Goal: Task Accomplishment & Management: Complete application form

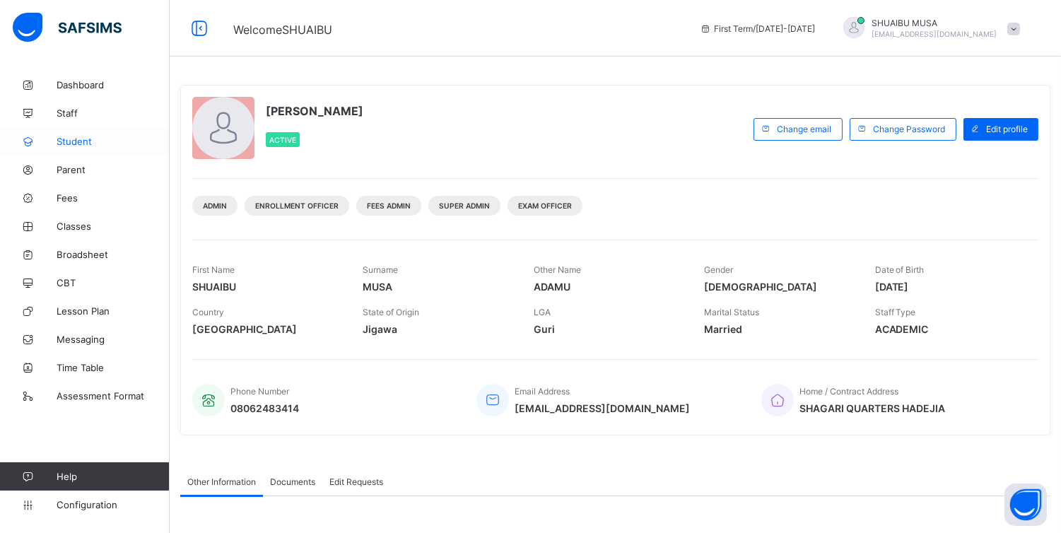
click at [88, 145] on span "Student" at bounding box center [113, 141] width 113 height 11
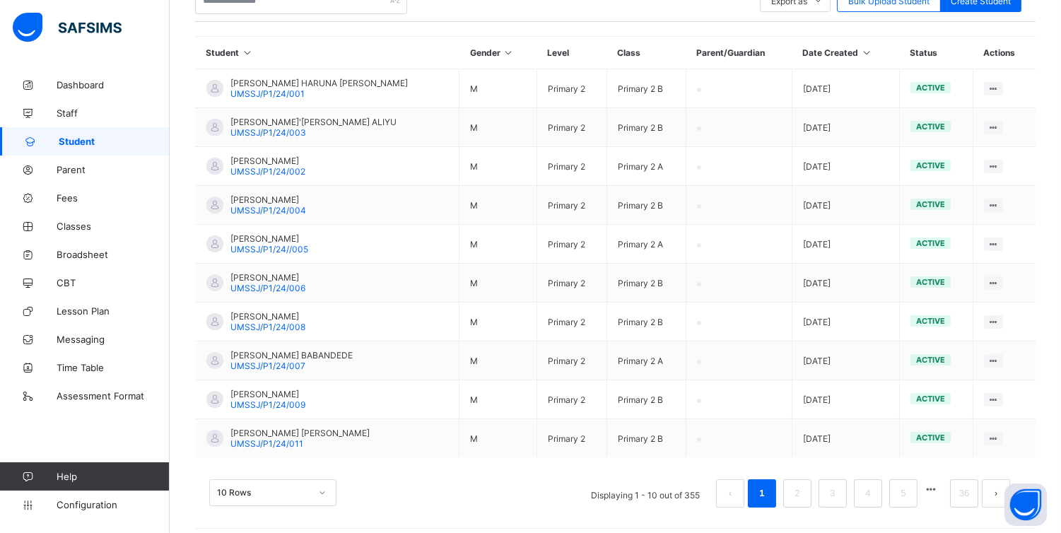
scroll to position [322, 0]
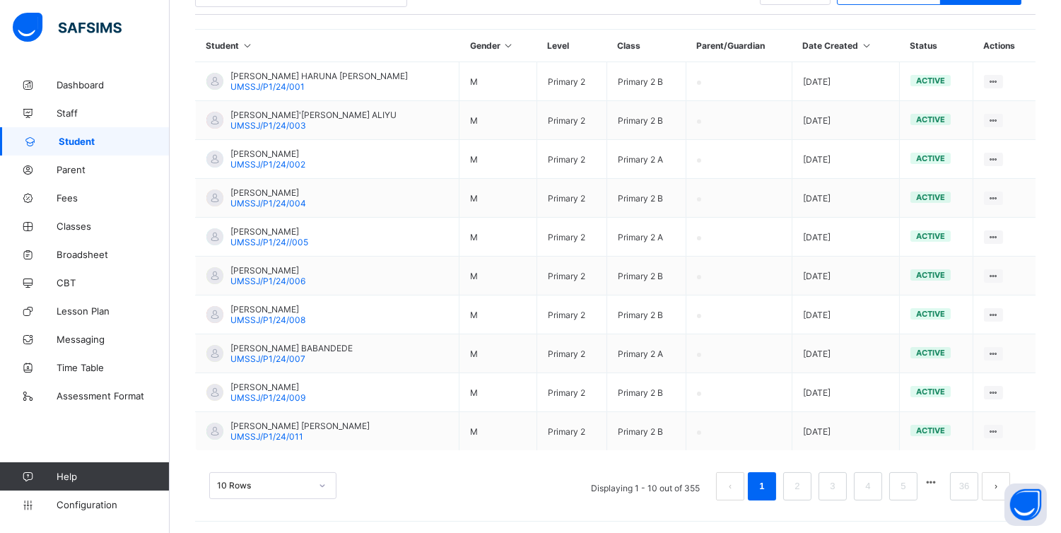
click at [320, 479] on div "10 Rows" at bounding box center [272, 485] width 127 height 27
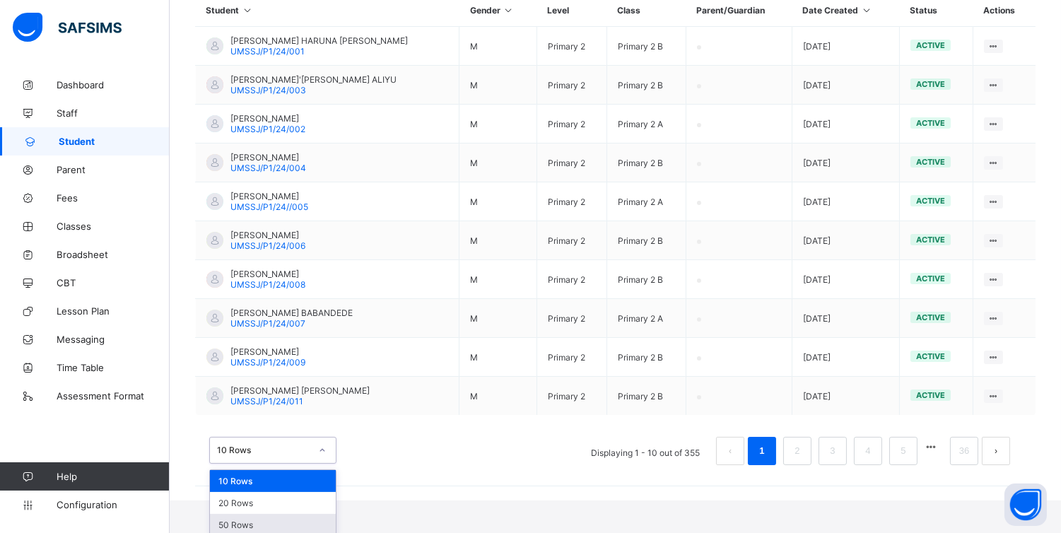
click at [246, 520] on div "50 Rows" at bounding box center [273, 525] width 126 height 22
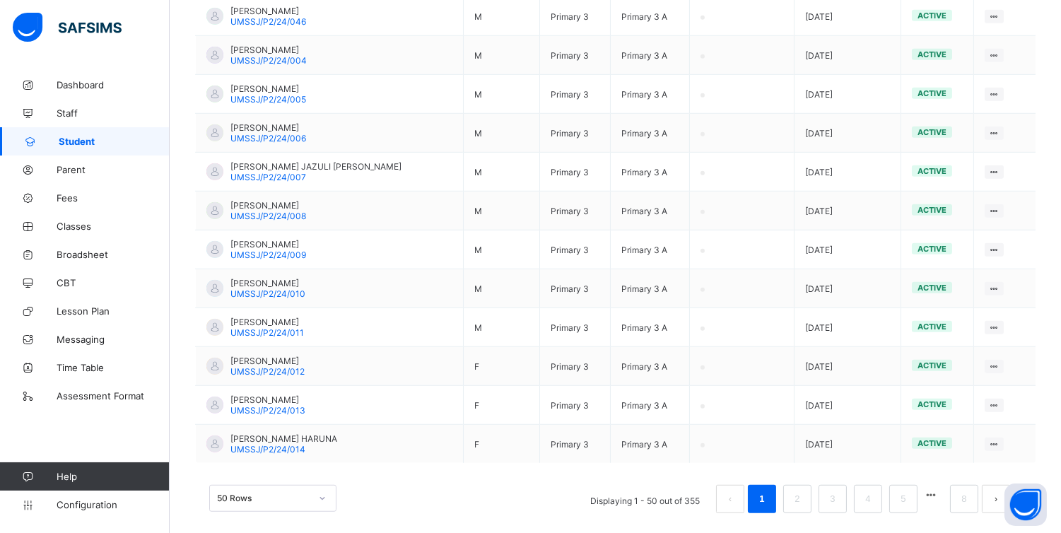
scroll to position [1874, 0]
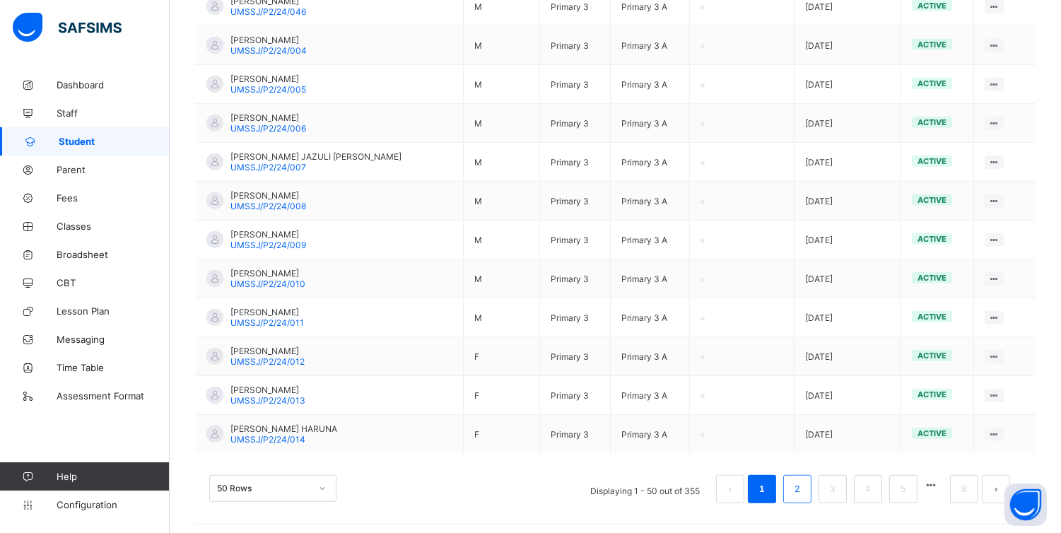
click at [804, 483] on link "2" at bounding box center [796, 489] width 13 height 18
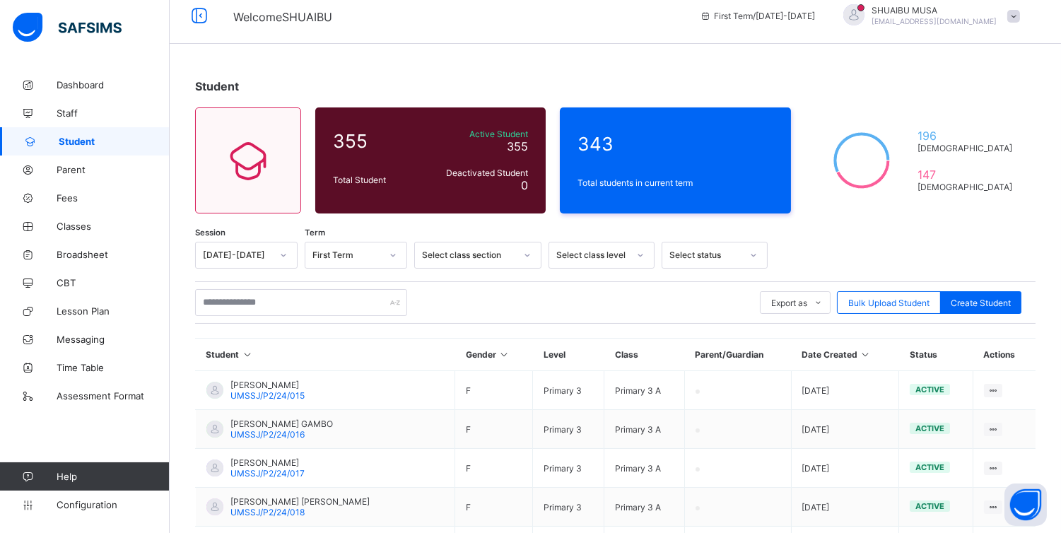
scroll to position [0, 0]
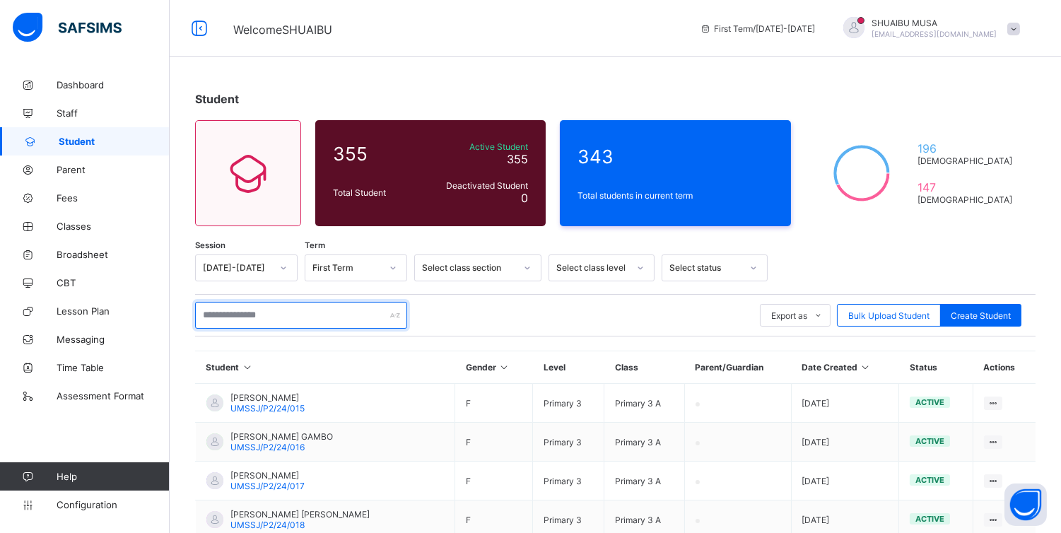
click at [329, 313] on input "text" at bounding box center [301, 315] width 212 height 27
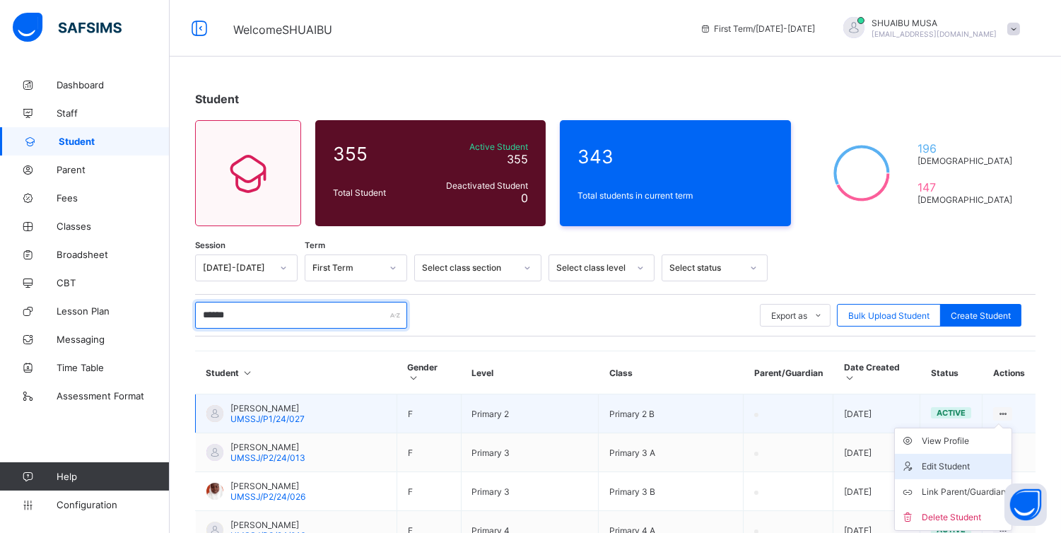
type input "******"
click at [960, 465] on div "Edit Student" at bounding box center [964, 467] width 84 height 14
select select "**"
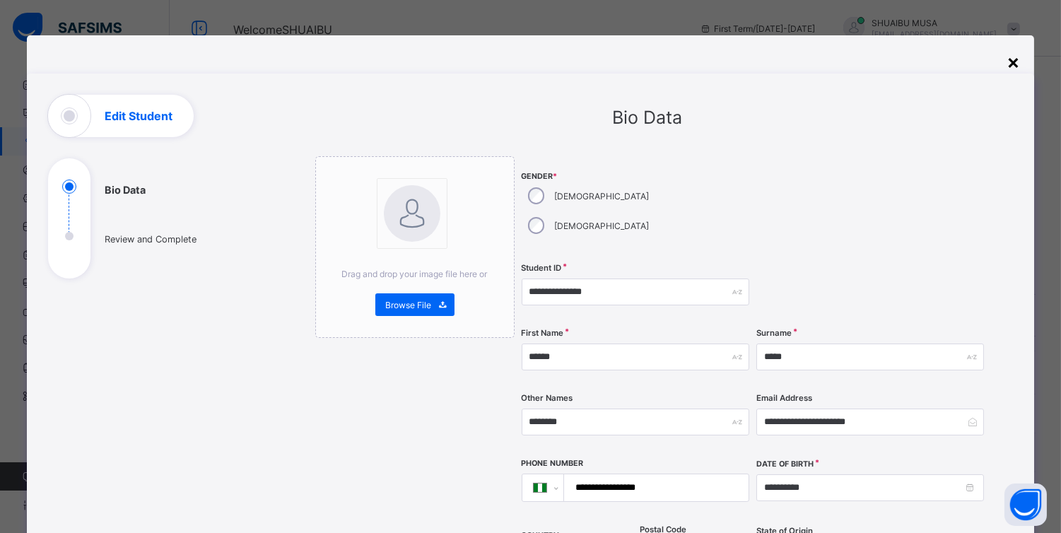
click at [1018, 64] on div "×" at bounding box center [1013, 61] width 13 height 24
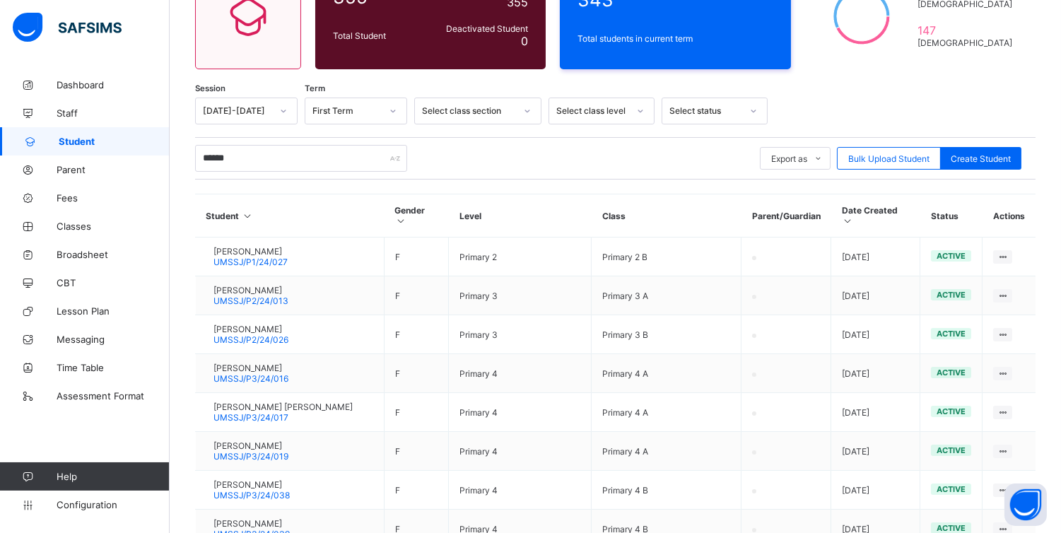
scroll to position [153, 0]
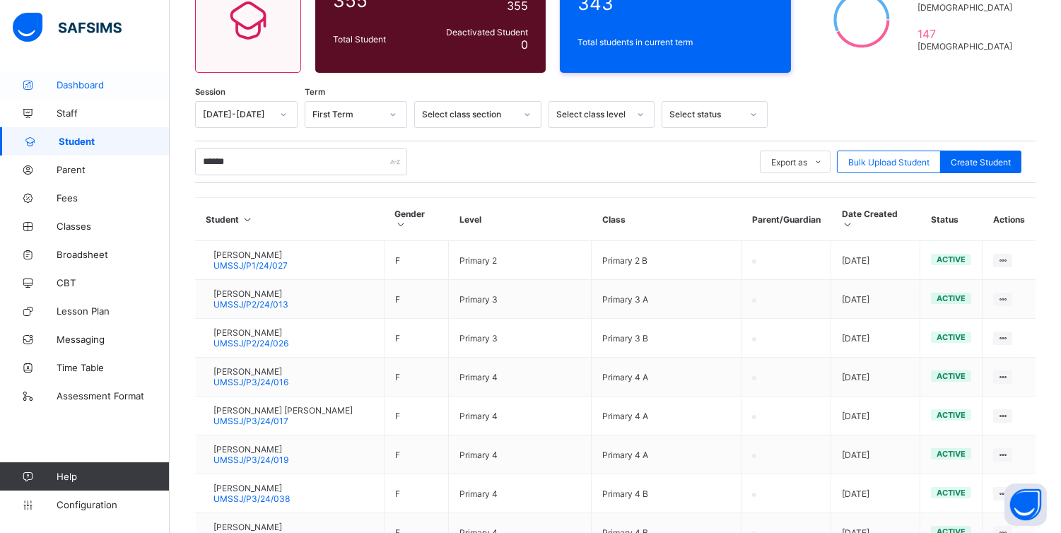
click at [95, 82] on span "Dashboard" at bounding box center [113, 84] width 113 height 11
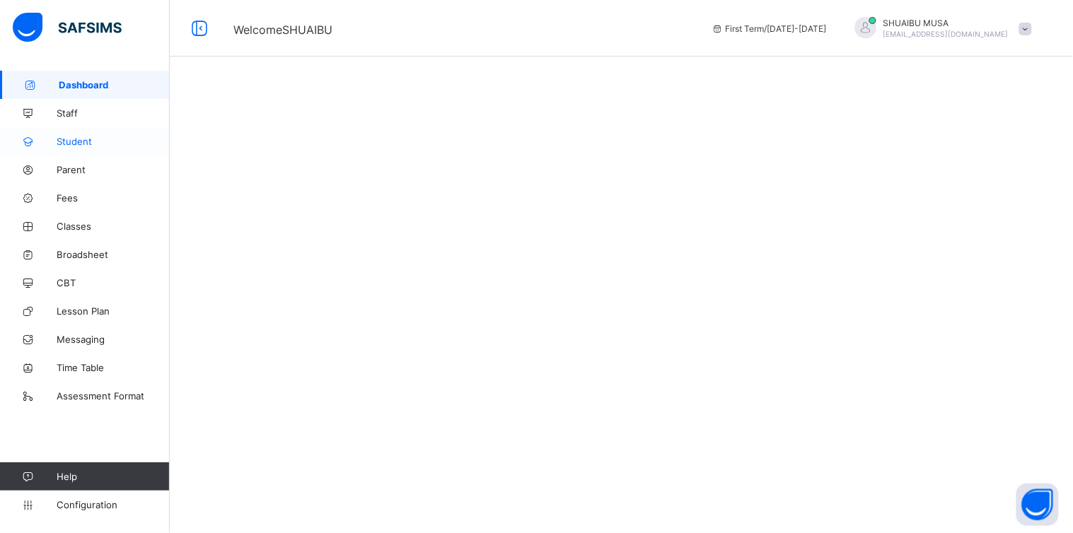
click at [78, 144] on span "Student" at bounding box center [113, 141] width 113 height 11
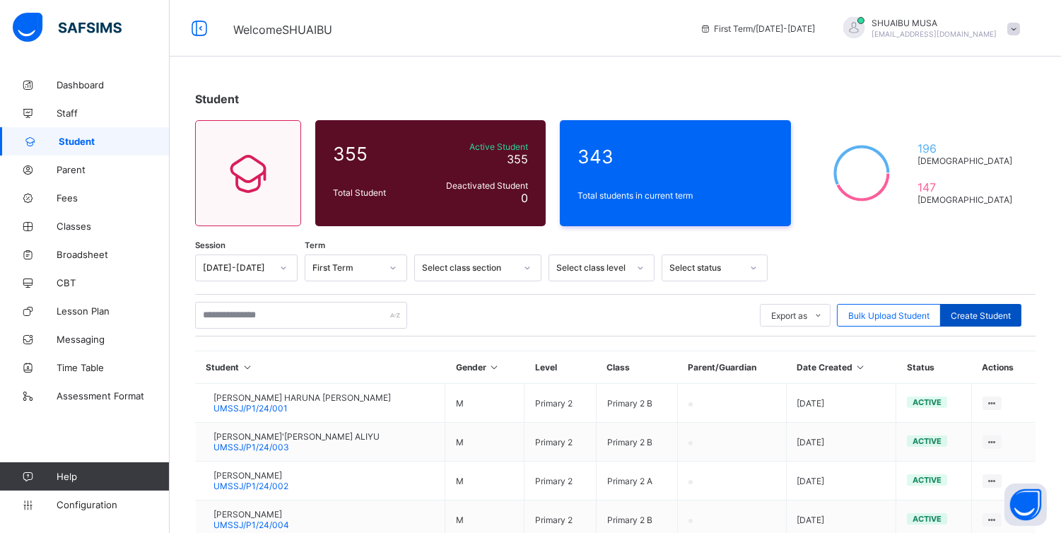
click at [997, 314] on span "Create Student" at bounding box center [981, 315] width 60 height 11
select select "**"
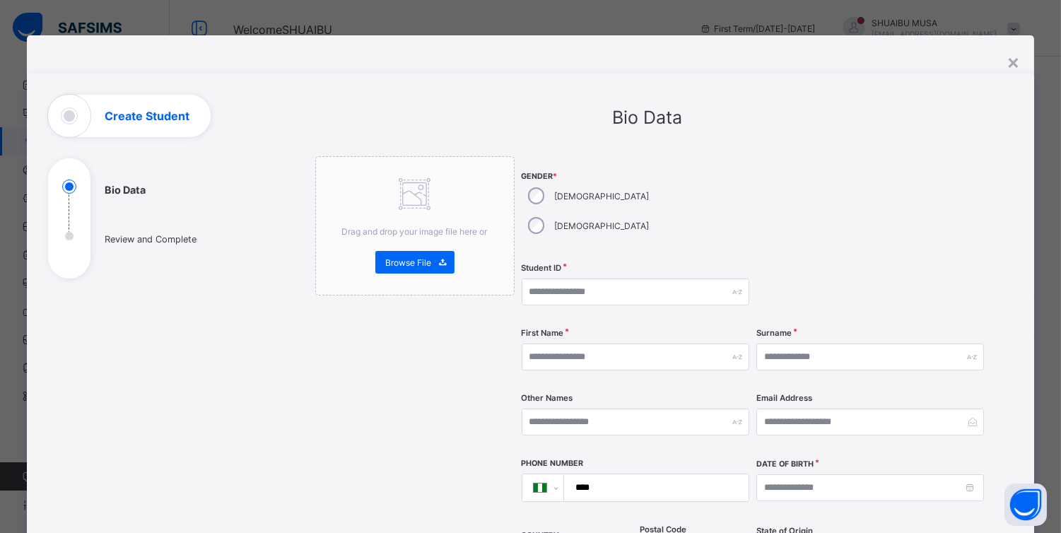
click at [1015, 61] on div "×" at bounding box center [1013, 61] width 13 height 24
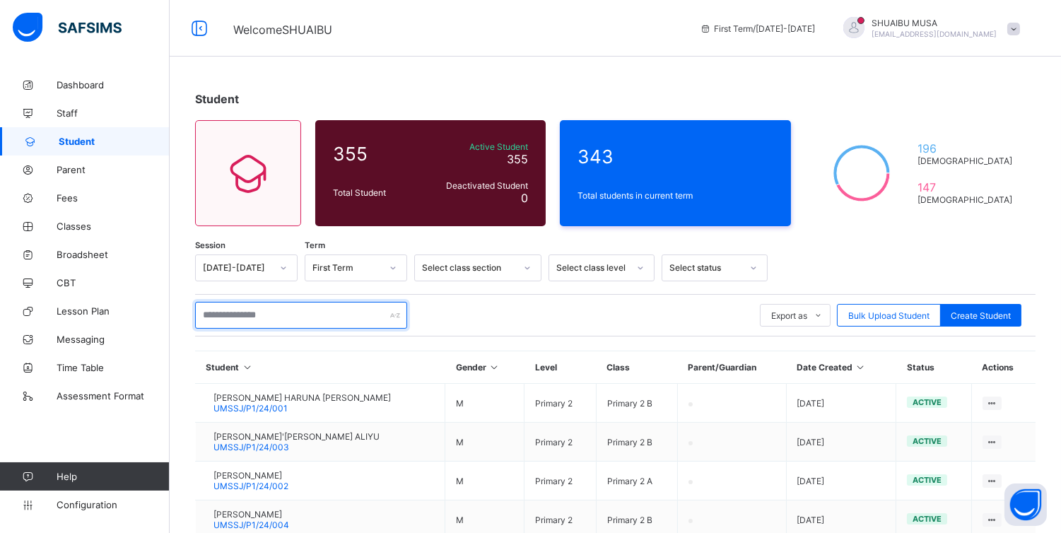
click at [303, 318] on input "text" at bounding box center [301, 315] width 212 height 27
type input "*"
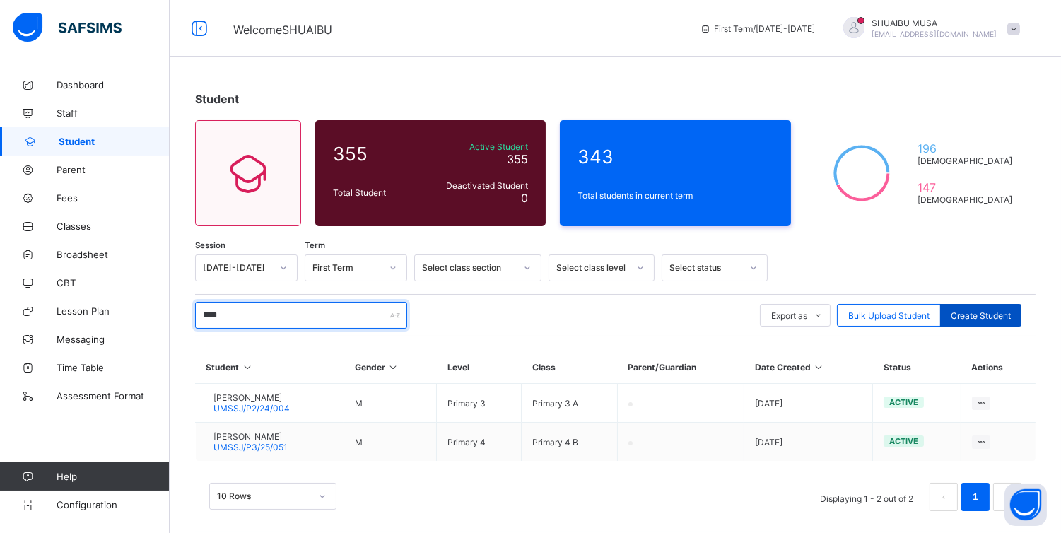
type input "****"
click at [996, 314] on span "Create Student" at bounding box center [981, 315] width 60 height 11
select select "**"
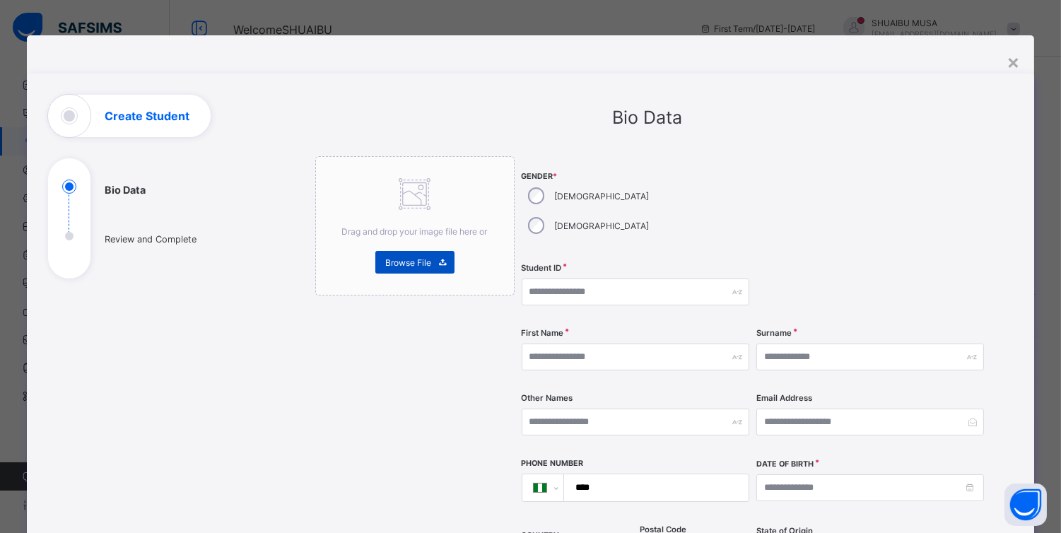
click at [413, 259] on span "Browse File" at bounding box center [409, 262] width 46 height 11
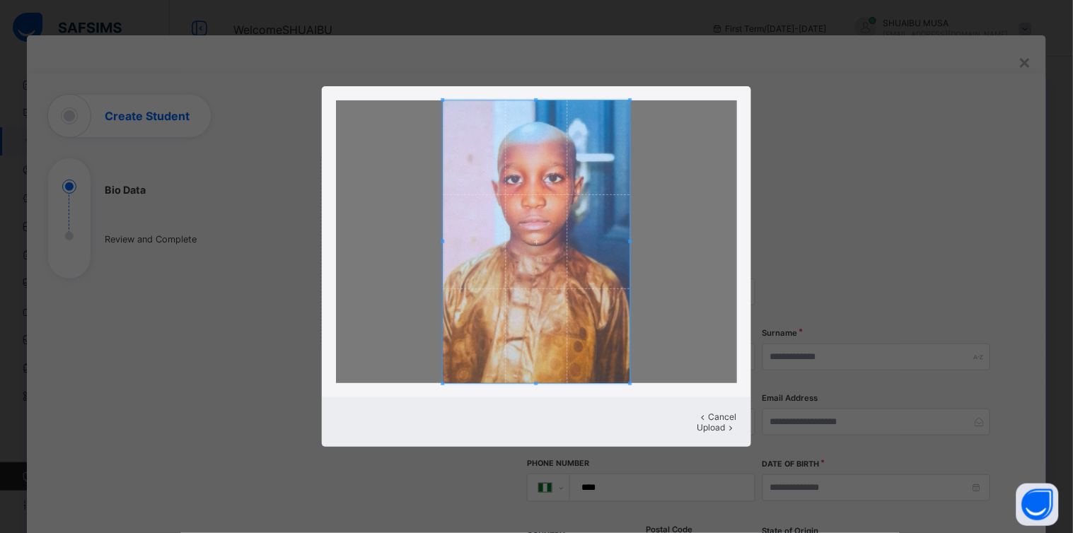
click at [704, 422] on span "Upload" at bounding box center [710, 427] width 28 height 11
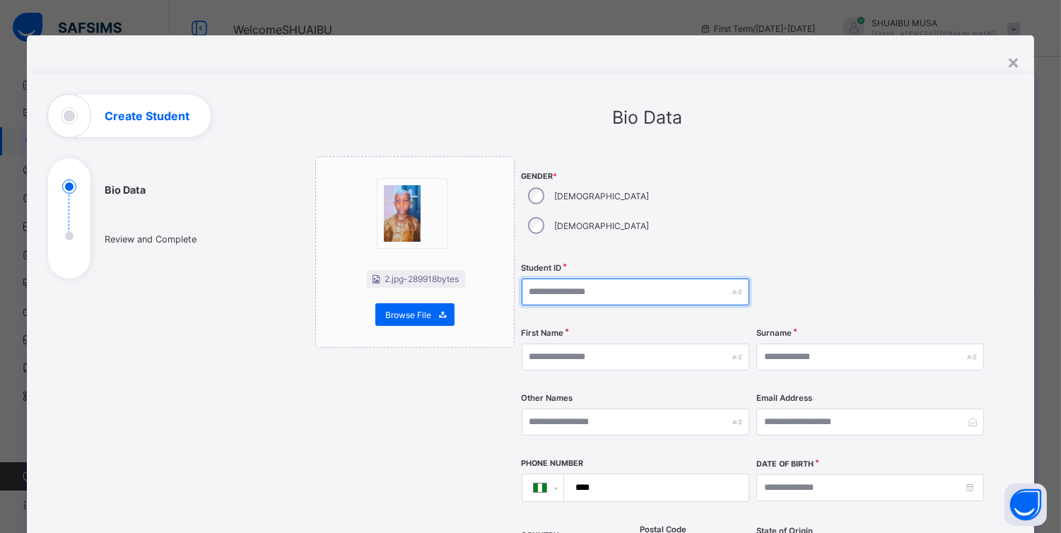
click at [576, 279] on input "text" at bounding box center [636, 292] width 228 height 27
type input "**********"
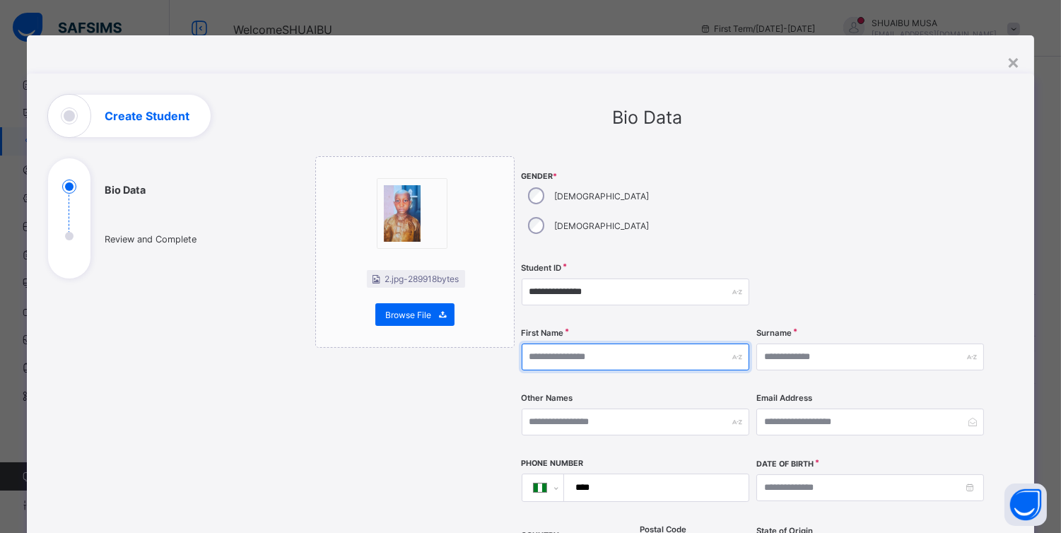
click at [594, 344] on input "text" at bounding box center [636, 357] width 228 height 27
type input "********"
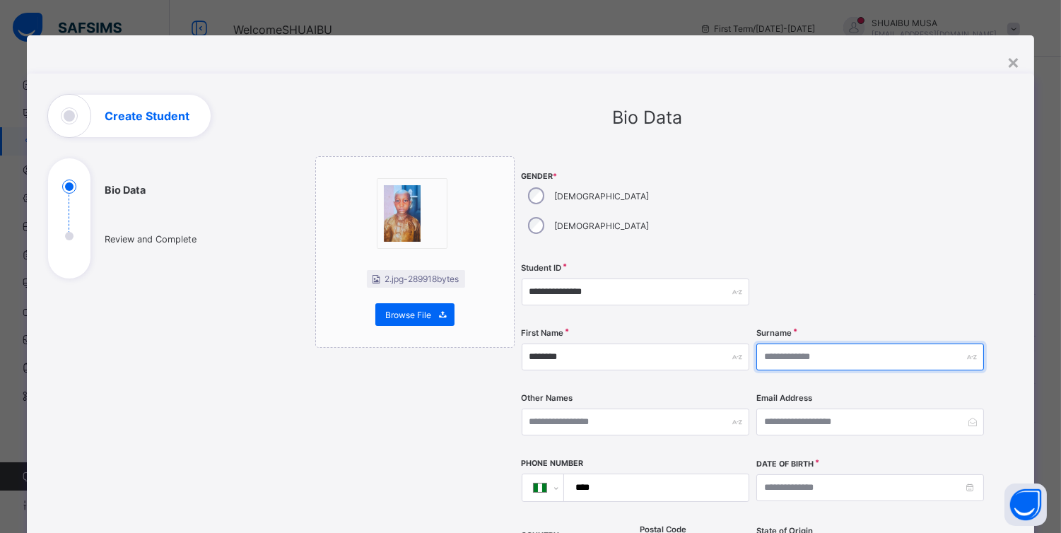
click at [830, 344] on input "text" at bounding box center [871, 357] width 228 height 27
type input "****"
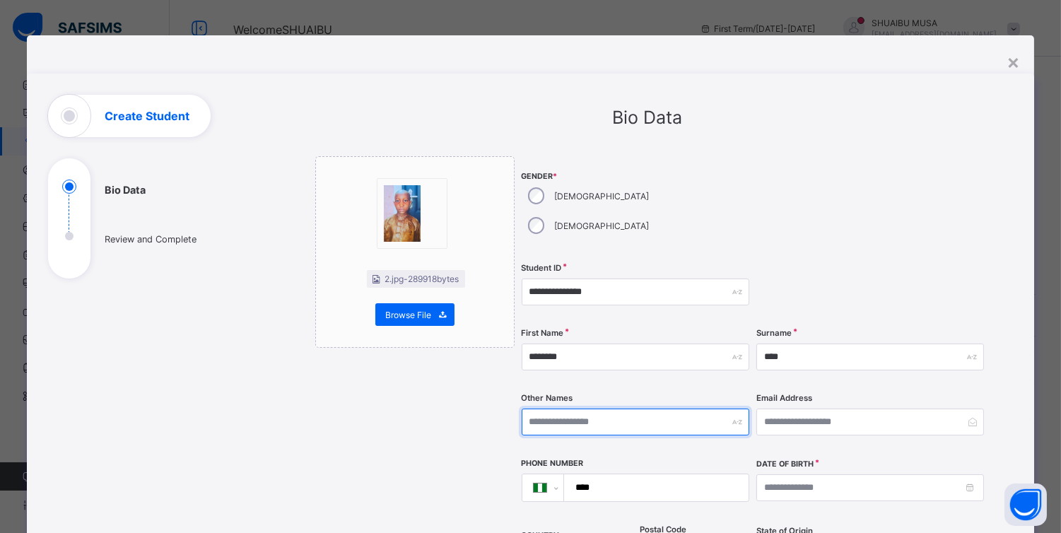
click at [588, 409] on input "text" at bounding box center [636, 422] width 228 height 27
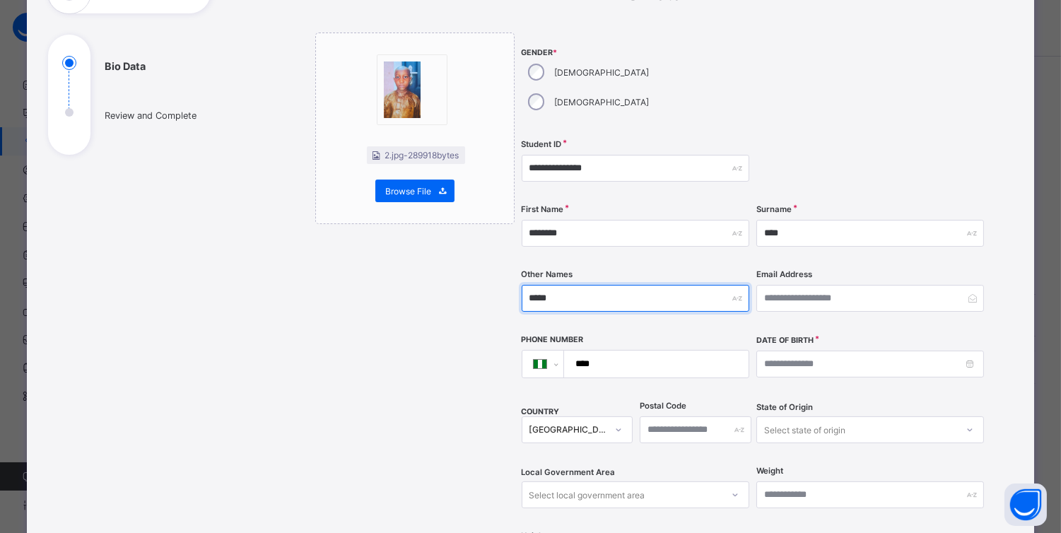
scroll to position [149, 0]
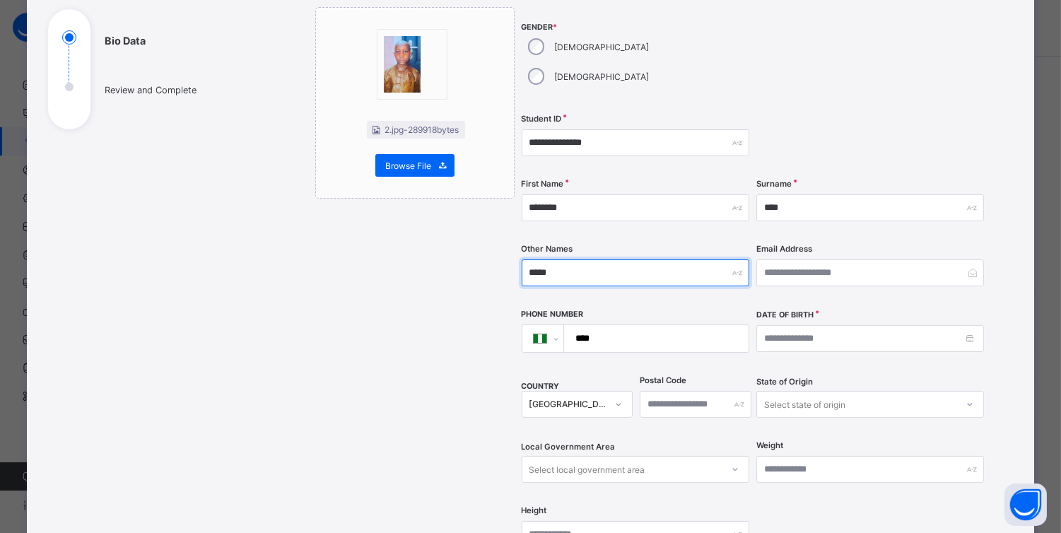
type input "*****"
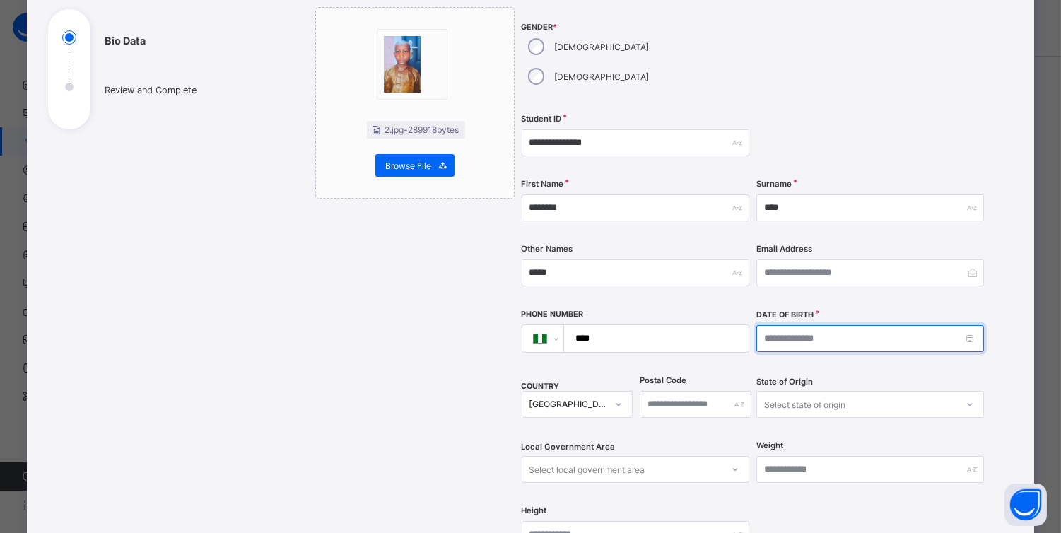
click at [887, 325] on input at bounding box center [871, 338] width 228 height 27
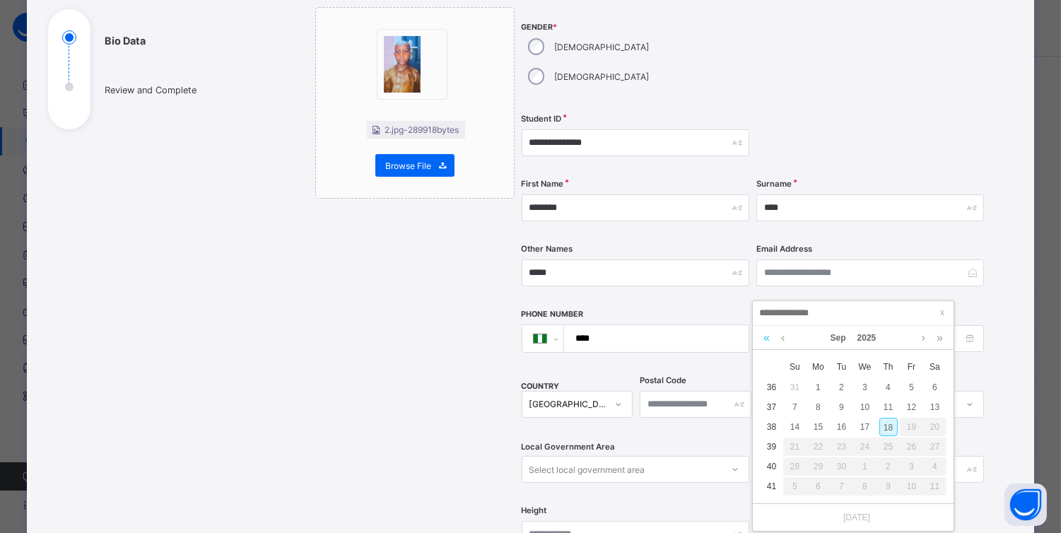
click at [766, 335] on link at bounding box center [766, 338] width 13 height 24
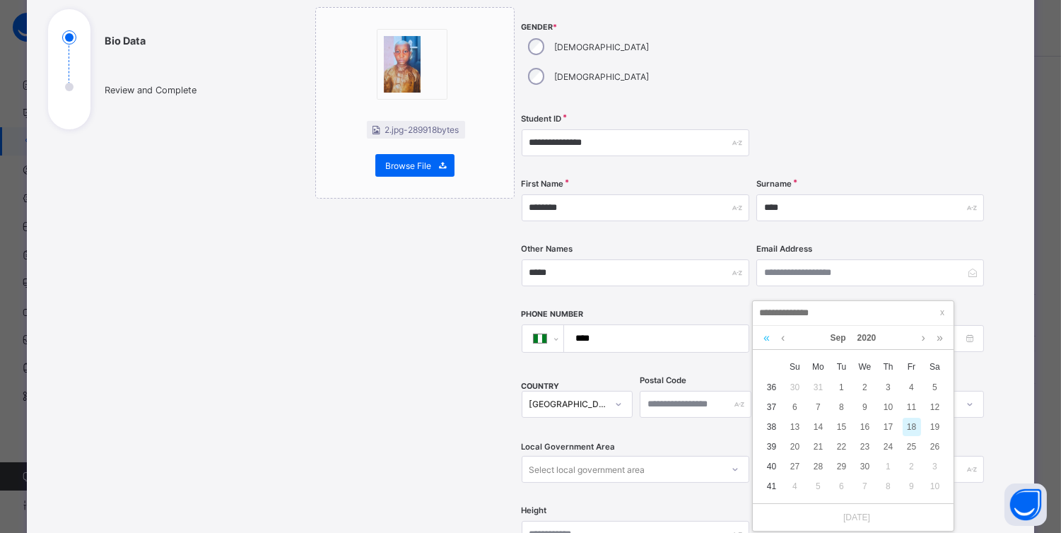
click at [766, 335] on link at bounding box center [766, 338] width 13 height 24
click at [924, 335] on link at bounding box center [923, 338] width 11 height 24
click at [780, 338] on link at bounding box center [783, 338] width 11 height 24
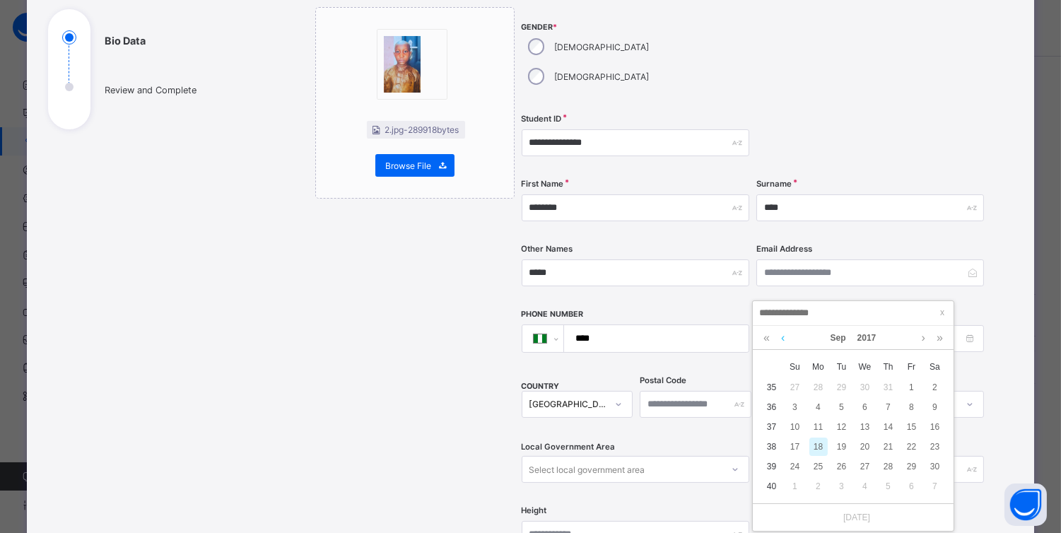
click at [780, 338] on link at bounding box center [783, 338] width 11 height 24
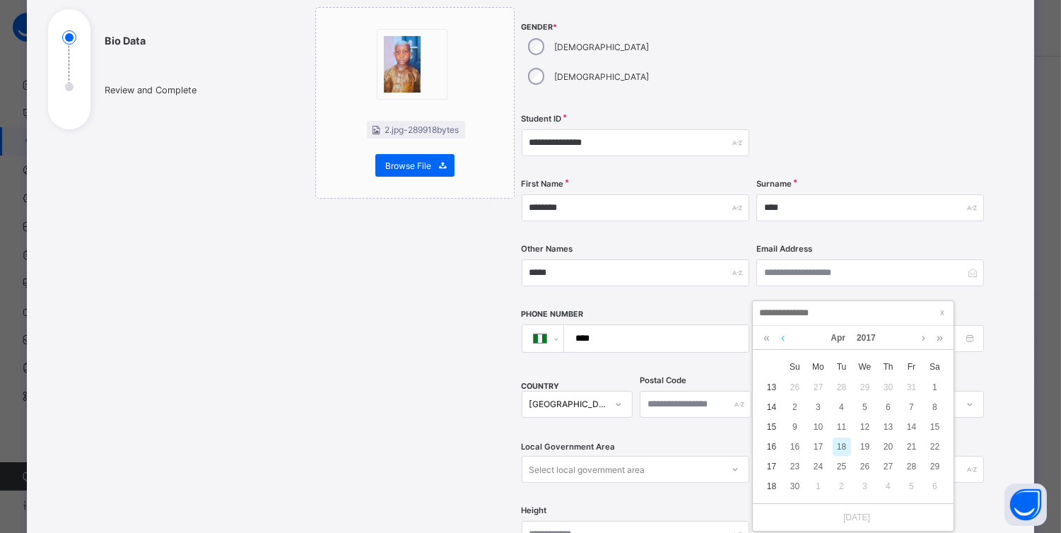
click at [780, 338] on link at bounding box center [783, 338] width 11 height 24
click at [910, 445] on div "24" at bounding box center [912, 447] width 18 height 18
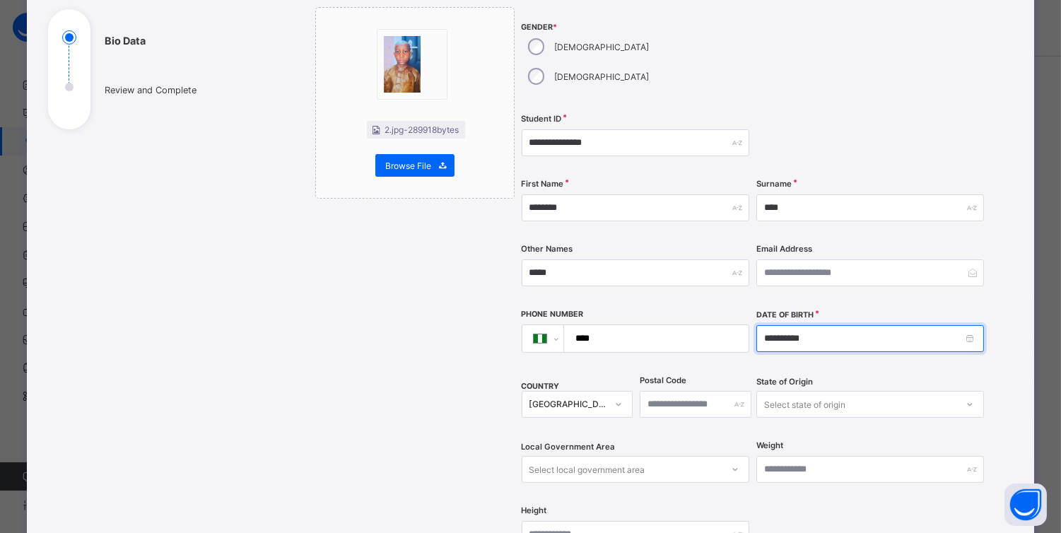
click at [795, 325] on input "**********" at bounding box center [871, 338] width 228 height 27
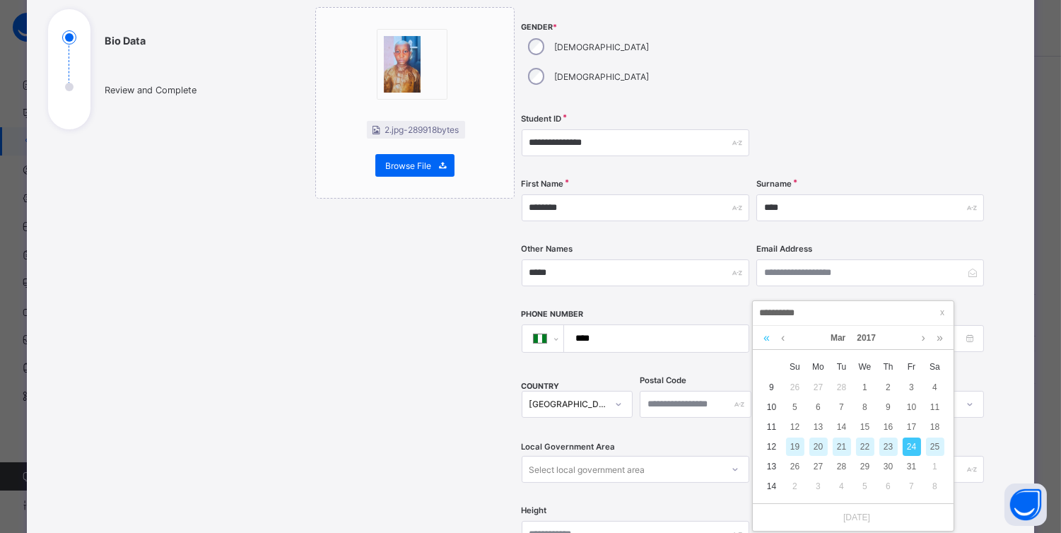
click at [764, 337] on link at bounding box center [766, 338] width 13 height 24
click at [941, 342] on link at bounding box center [939, 338] width 13 height 24
click at [933, 444] on div "24" at bounding box center [935, 447] width 18 height 18
type input "**********"
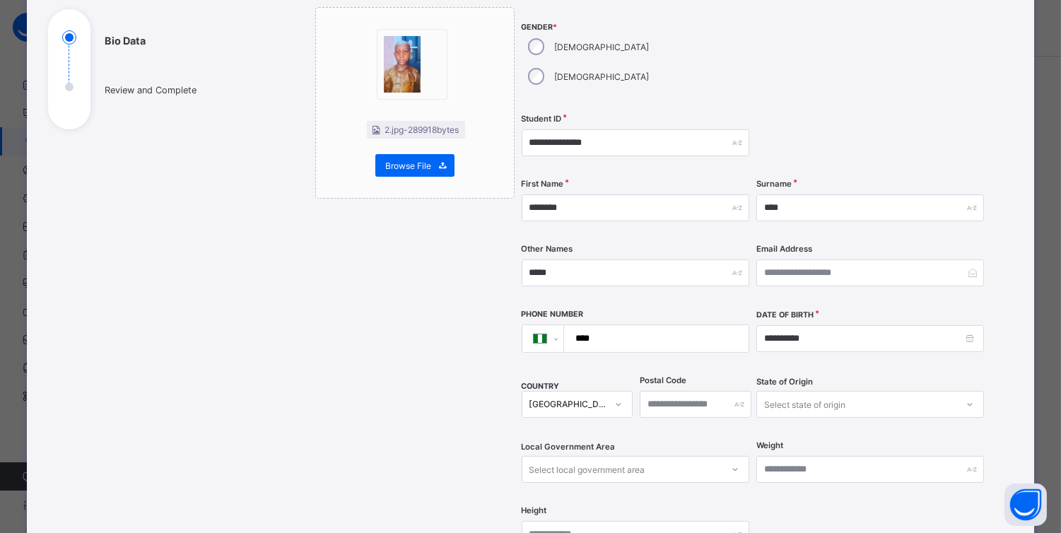
click at [817, 391] on div "Select state of origin" at bounding box center [871, 404] width 228 height 27
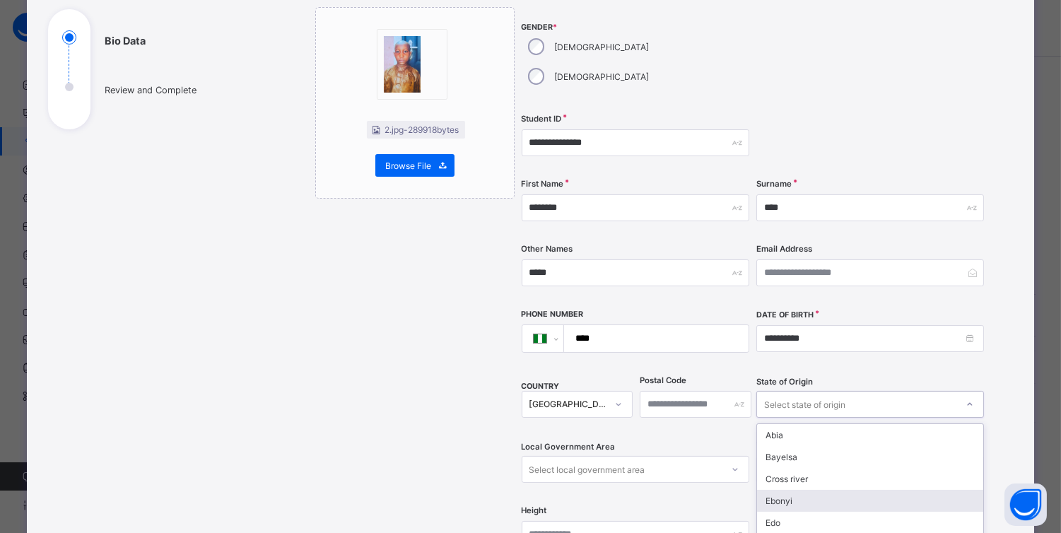
scroll to position [229, 0]
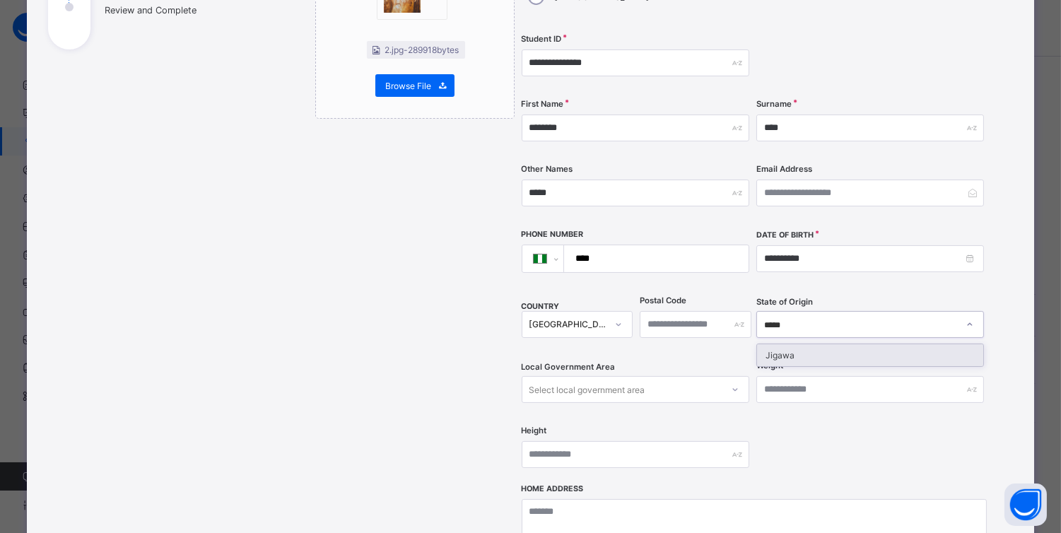
type input "******"
click at [631, 376] on div "Select local government area" at bounding box center [588, 389] width 116 height 27
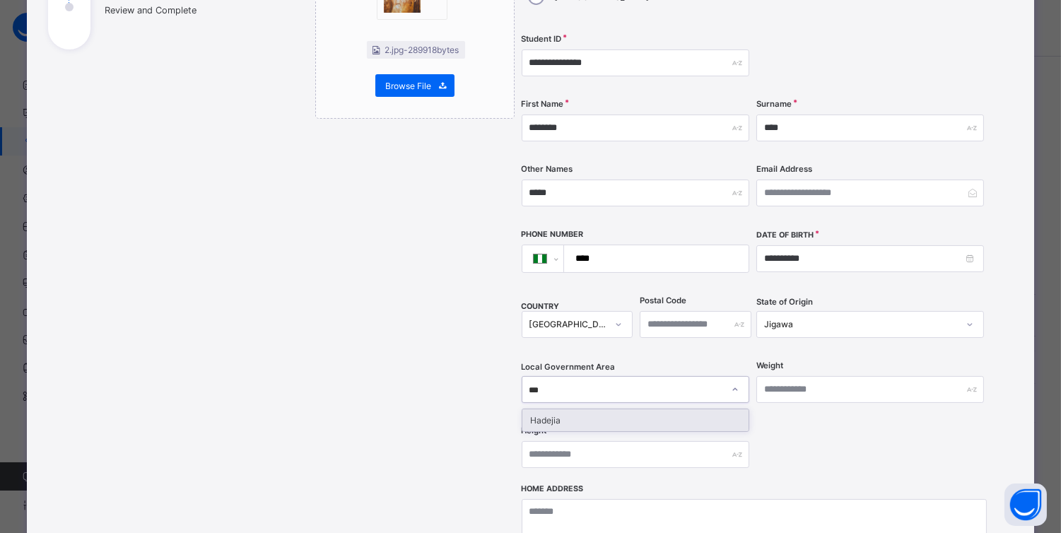
type input "****"
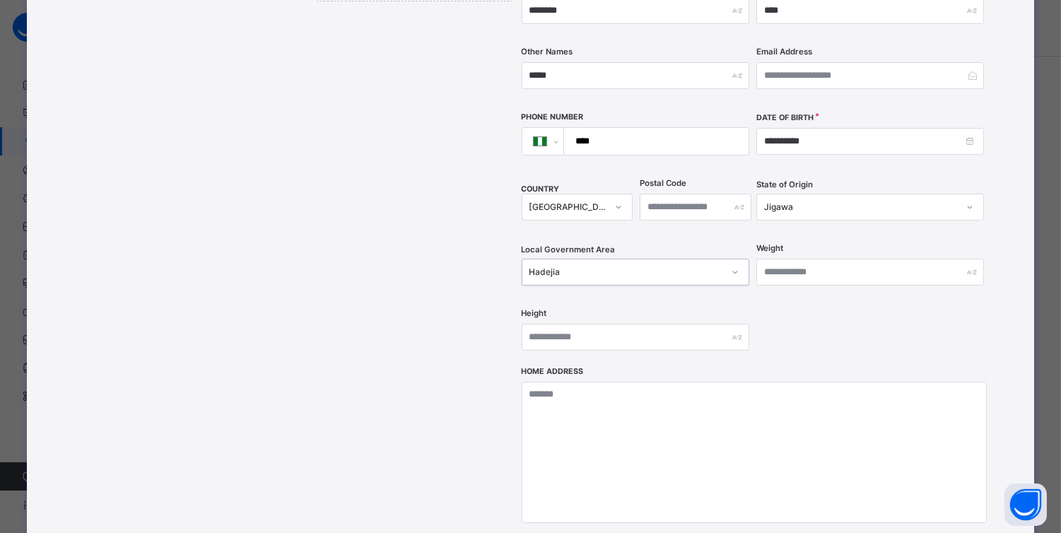
scroll to position [356, 0]
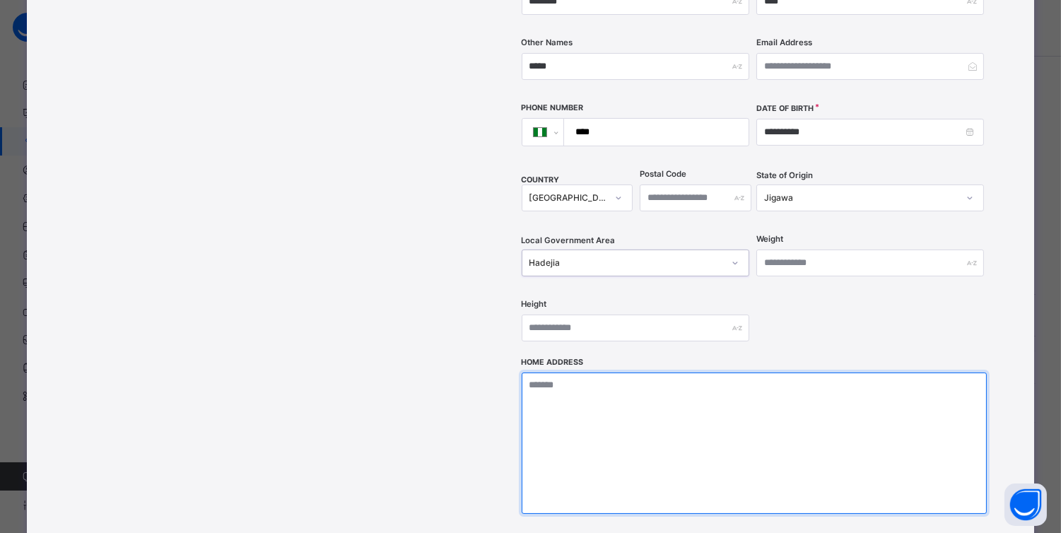
click at [612, 393] on textarea at bounding box center [754, 443] width 465 height 141
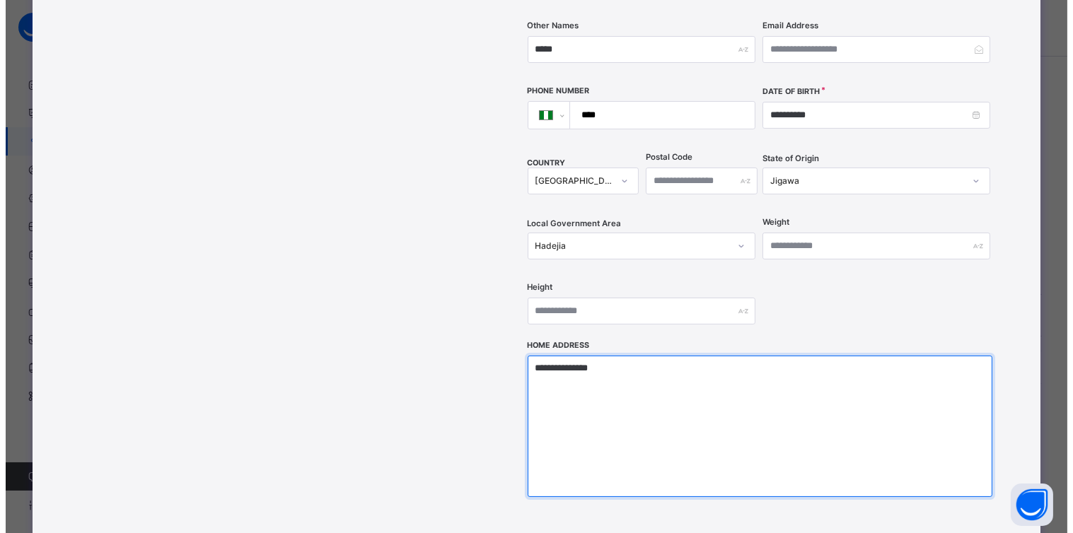
scroll to position [448, 0]
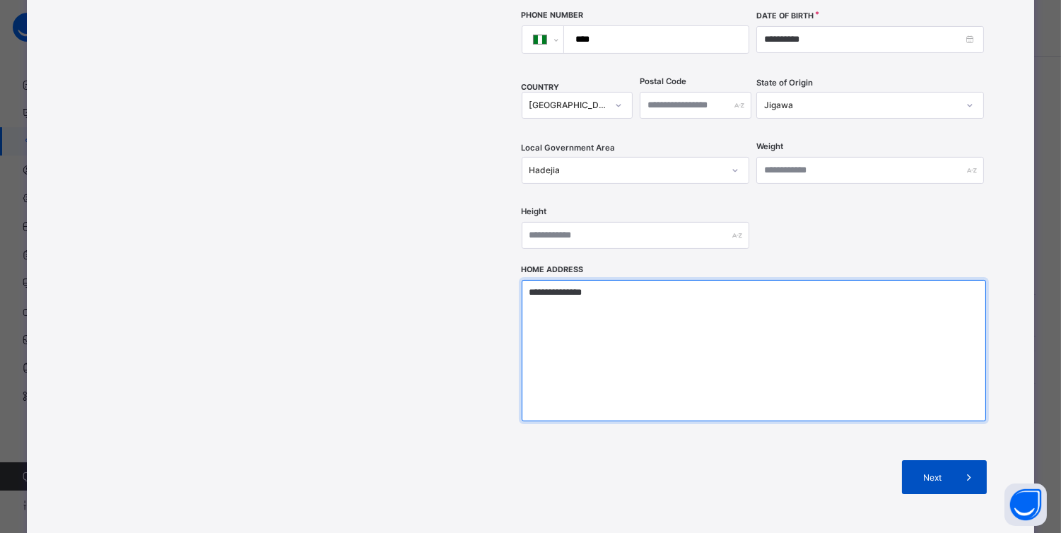
type textarea "**********"
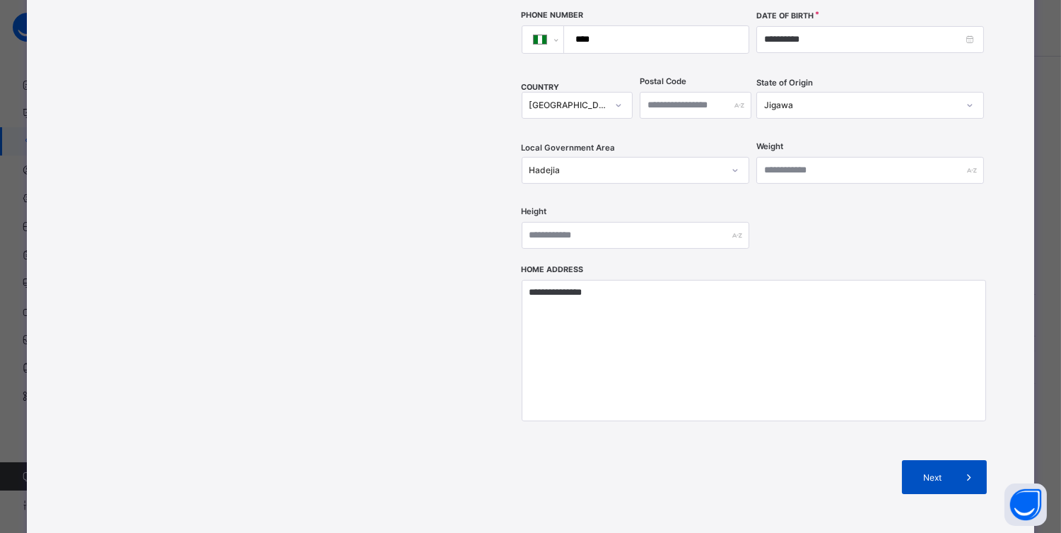
click at [965, 460] on span at bounding box center [970, 477] width 34 height 34
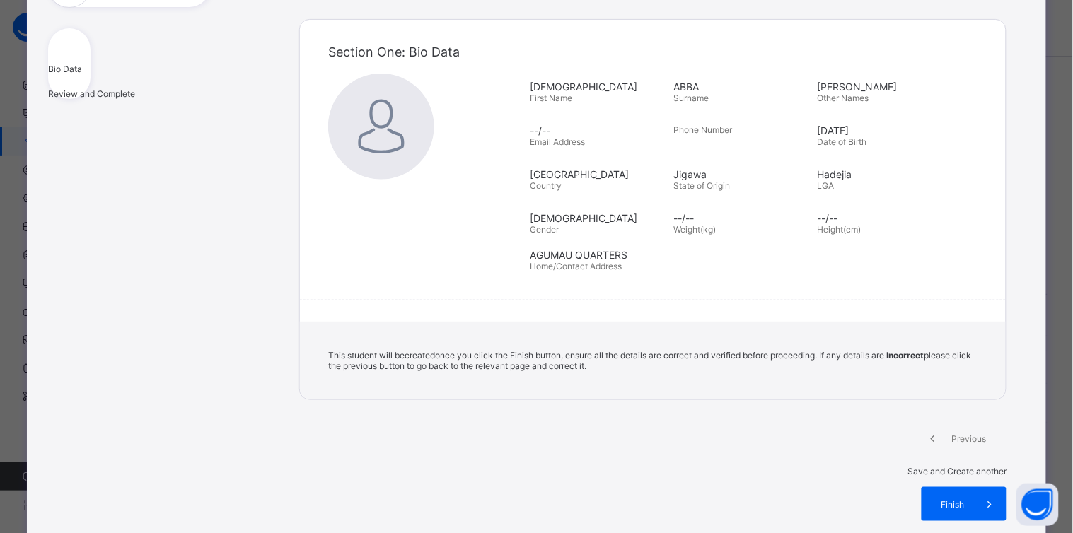
scroll to position [143, 0]
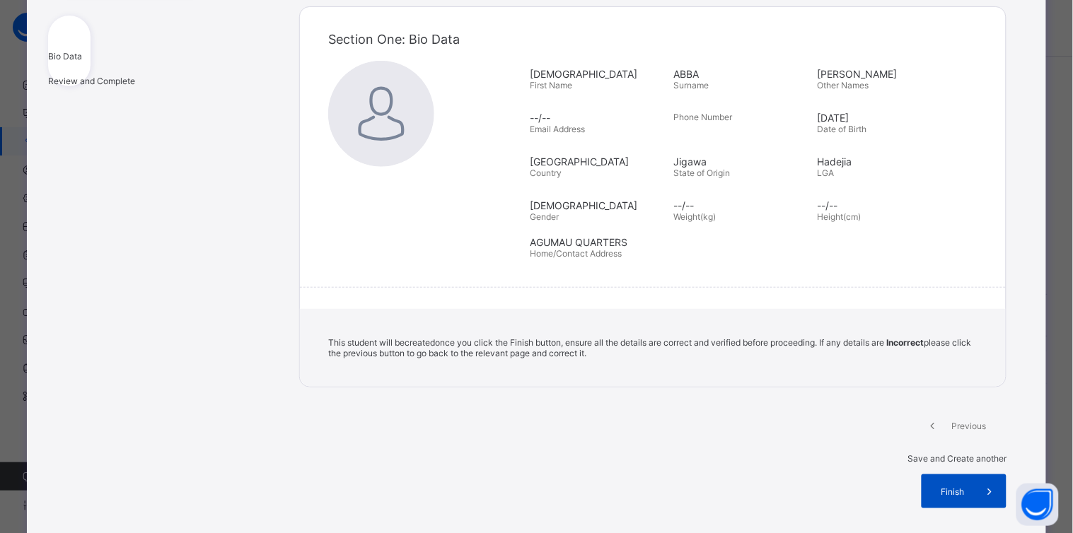
click at [972, 474] on span at bounding box center [989, 491] width 34 height 34
click at [970, 474] on span at bounding box center [984, 491] width 34 height 34
click at [902, 453] on span "Save and Create another" at bounding box center [951, 458] width 99 height 11
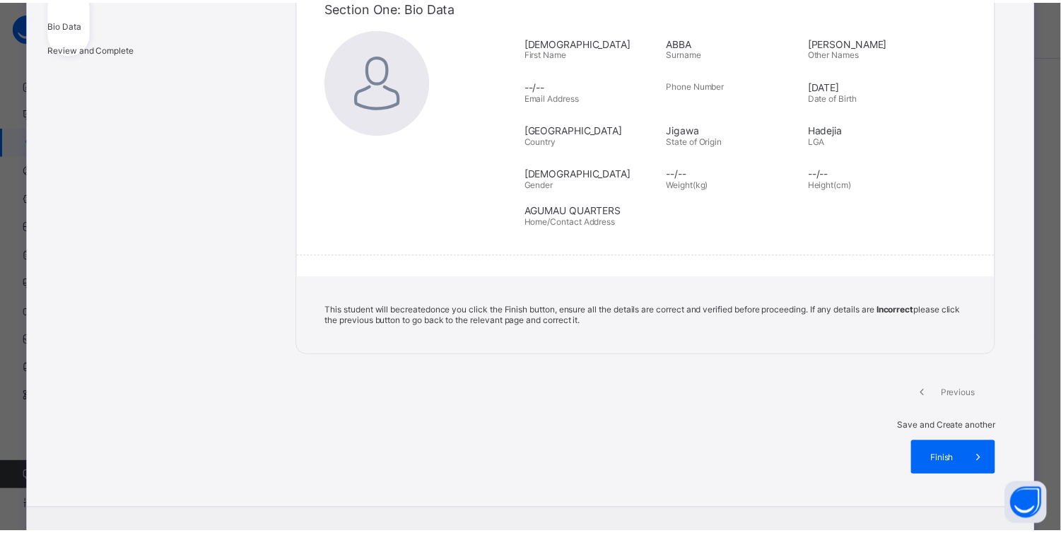
scroll to position [193, 0]
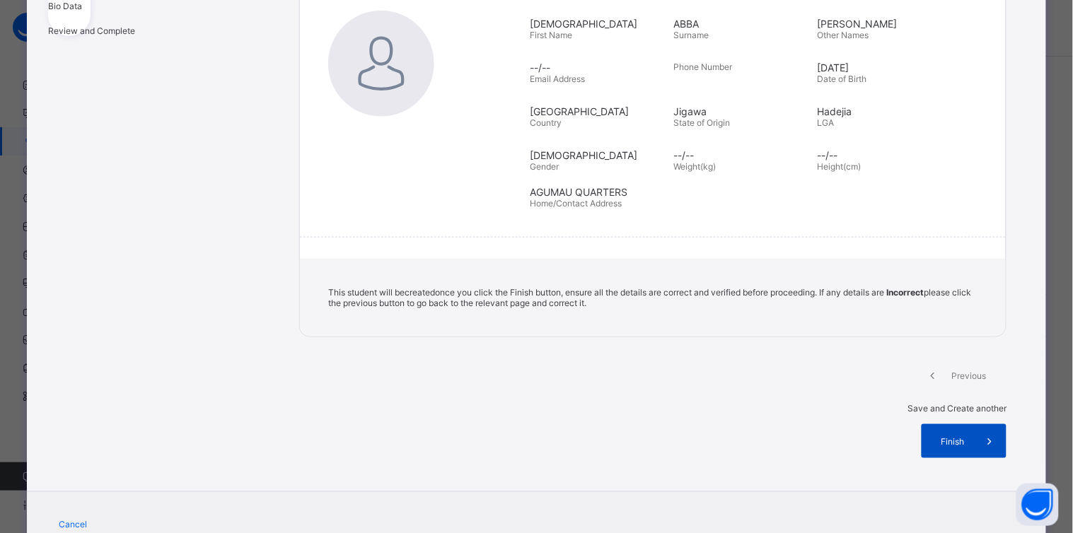
click at [951, 436] on span "Finish" at bounding box center [952, 441] width 40 height 11
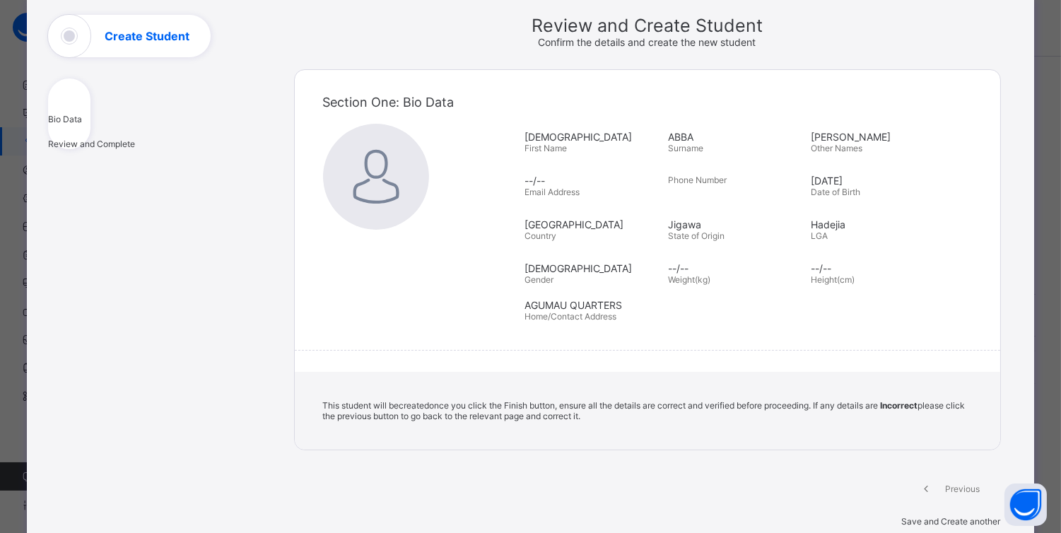
scroll to position [101, 0]
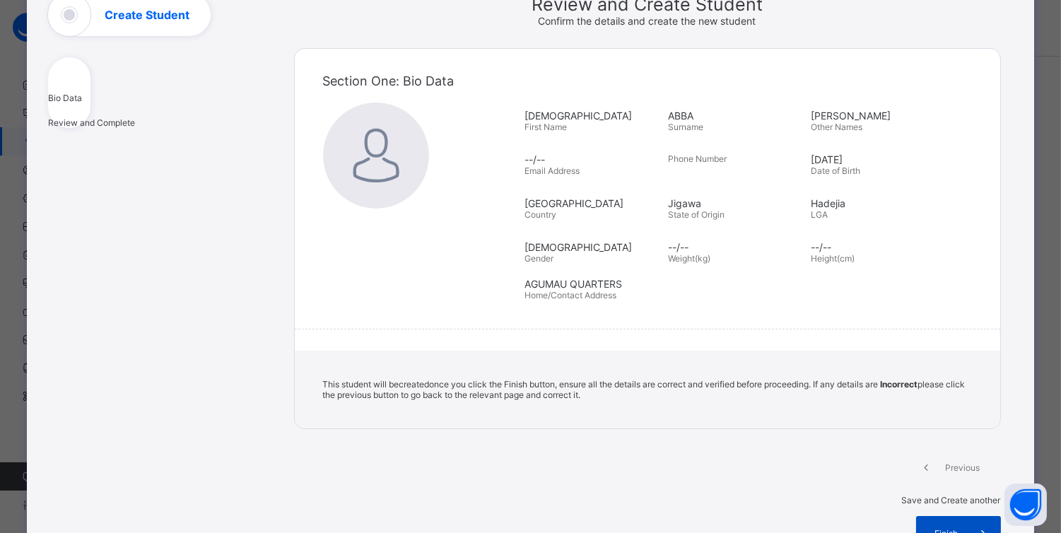
click at [948, 528] on span "Finish" at bounding box center [947, 533] width 40 height 11
click at [962, 528] on span "Finish" at bounding box center [947, 533] width 40 height 11
click at [955, 528] on span "Finish" at bounding box center [947, 533] width 40 height 11
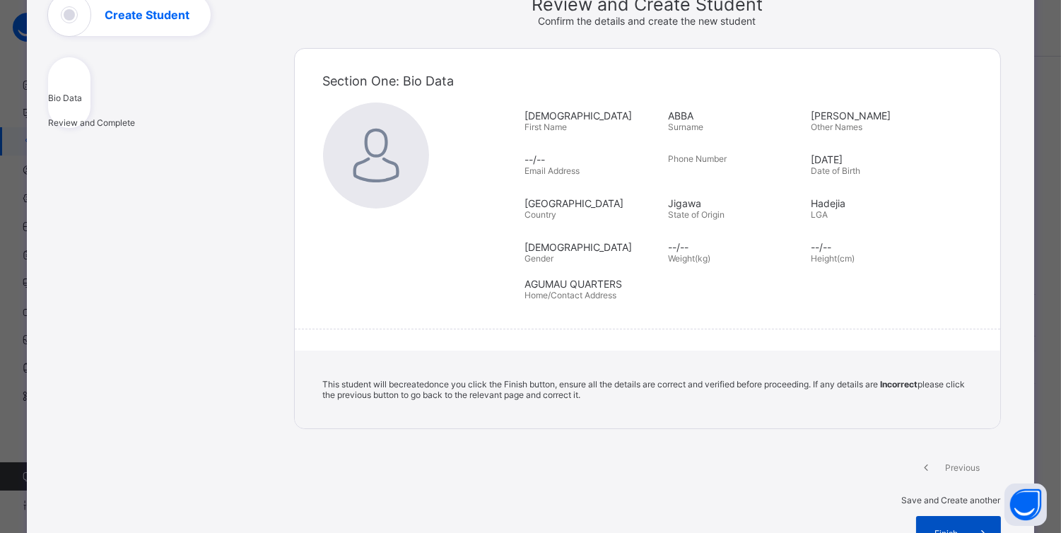
click at [955, 528] on span "Finish" at bounding box center [947, 533] width 40 height 11
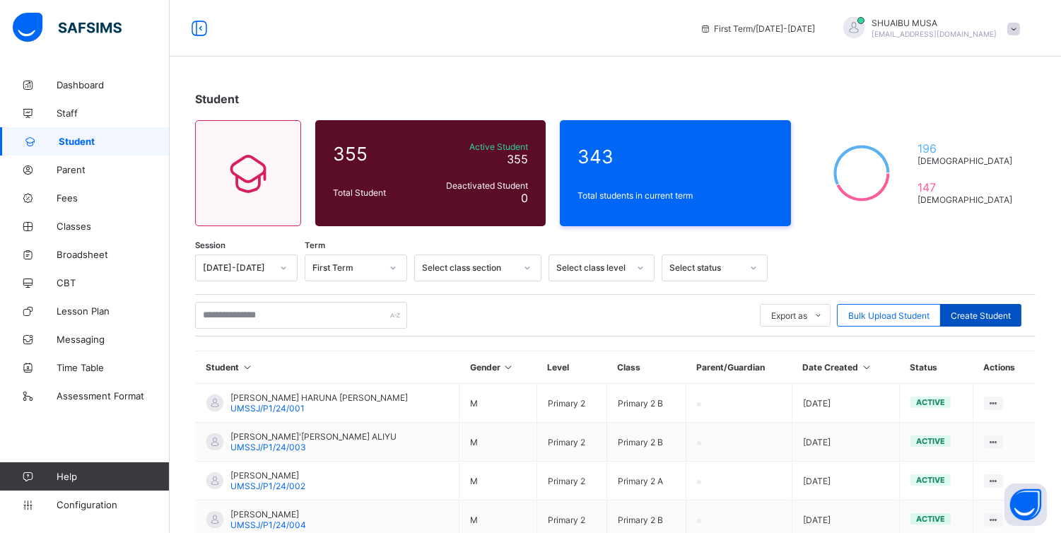
click at [1003, 310] on span "Create Student" at bounding box center [981, 315] width 60 height 11
select select "**"
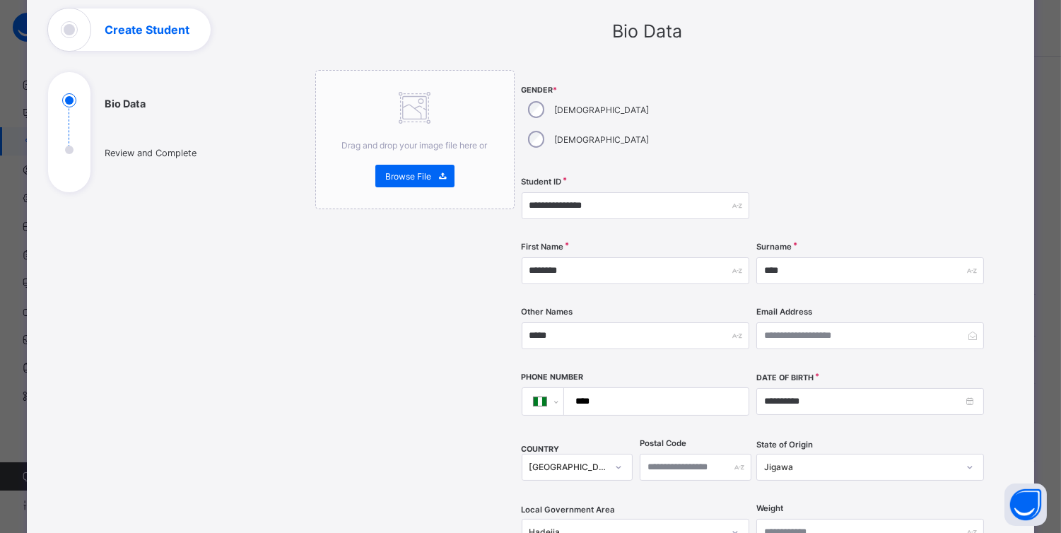
scroll to position [81, 0]
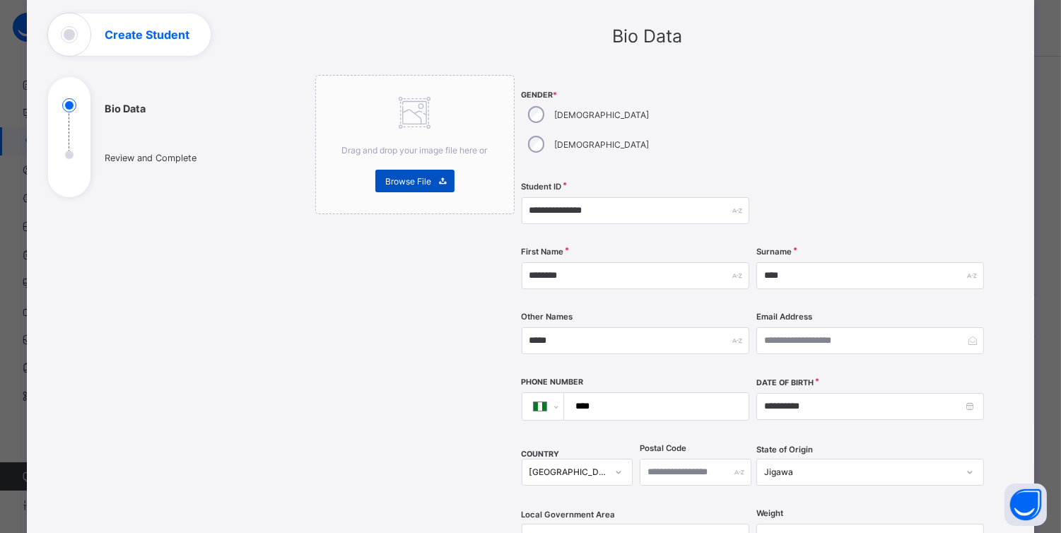
click at [404, 176] on span "Browse File" at bounding box center [409, 181] width 46 height 11
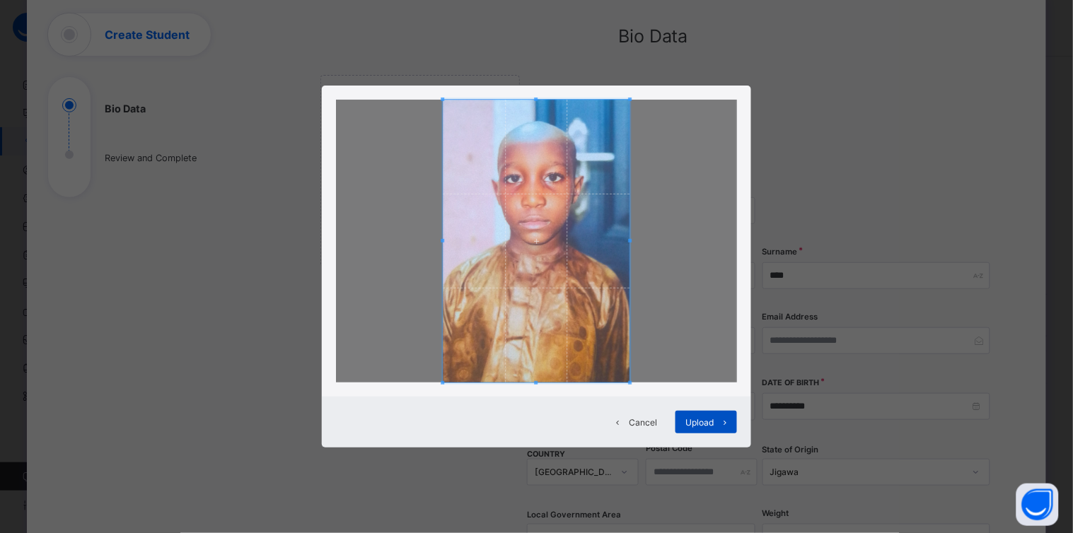
click at [715, 423] on span at bounding box center [725, 422] width 23 height 23
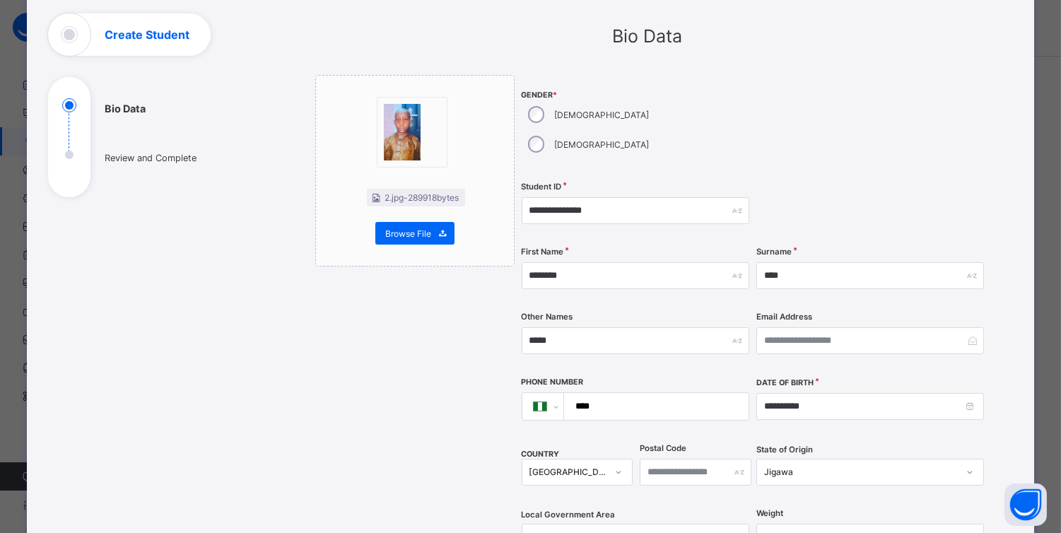
scroll to position [76, 0]
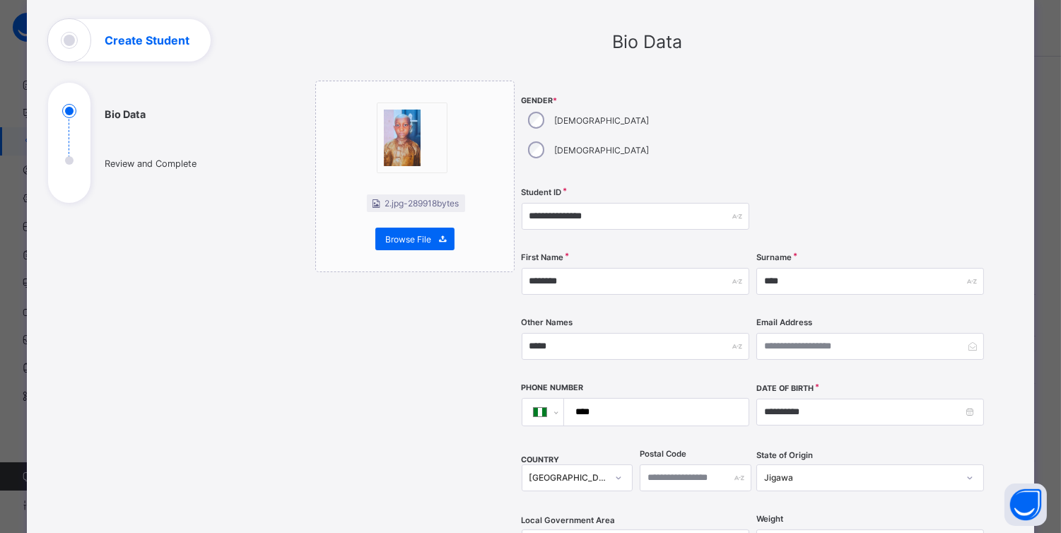
click at [1016, 242] on div "**********" at bounding box center [531, 459] width 1008 height 923
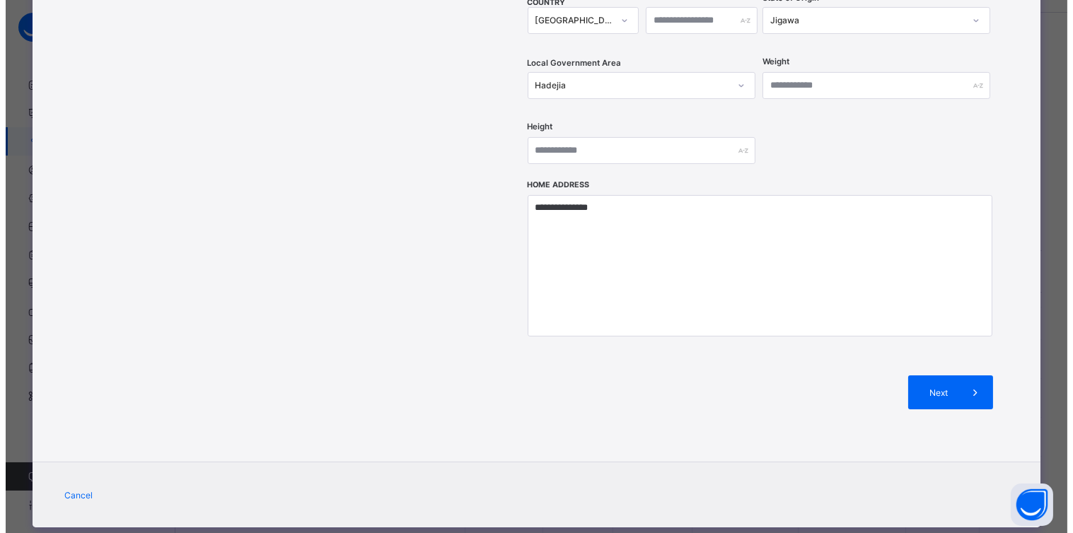
scroll to position [62, 0]
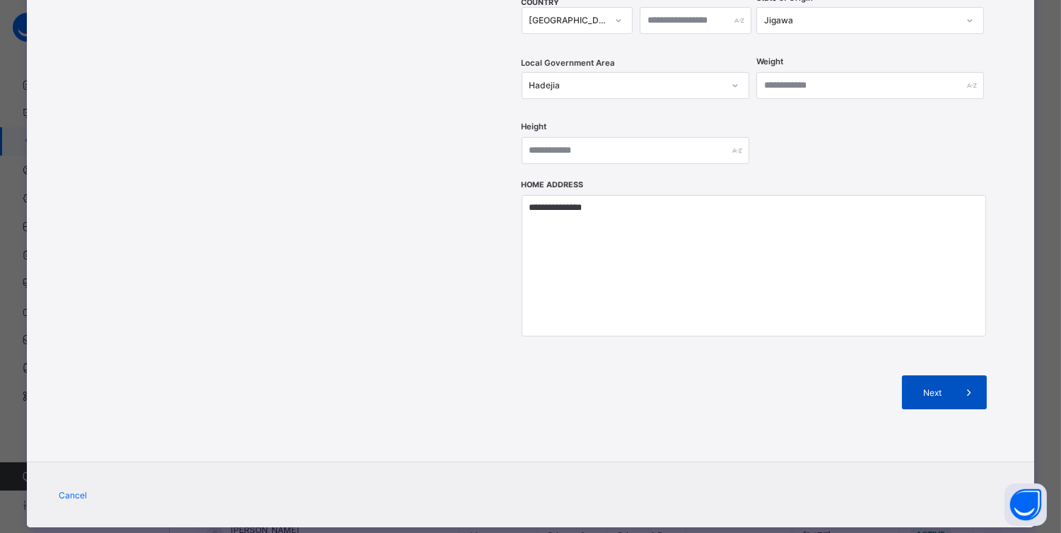
click at [943, 387] on span "Next" at bounding box center [933, 392] width 40 height 11
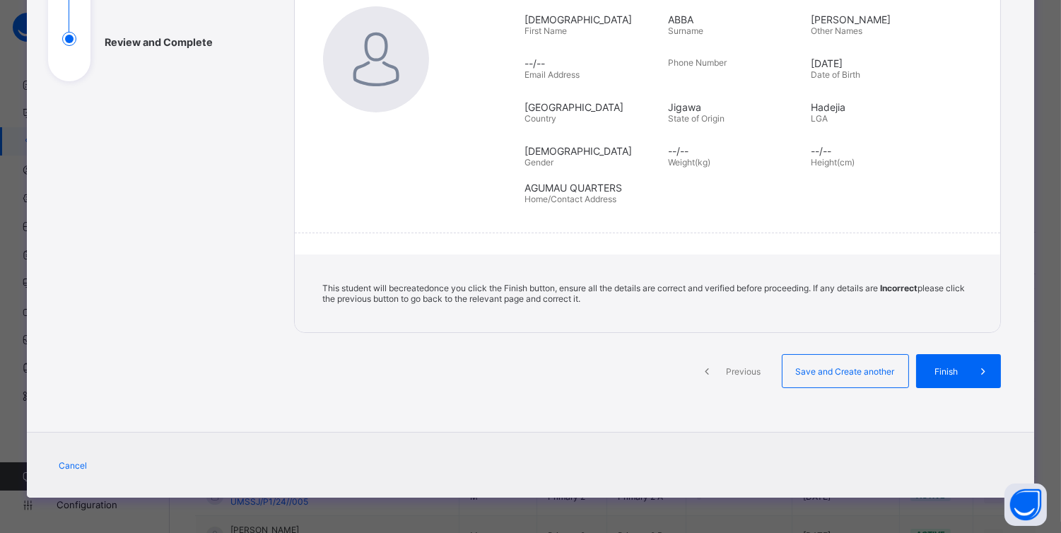
scroll to position [193, 0]
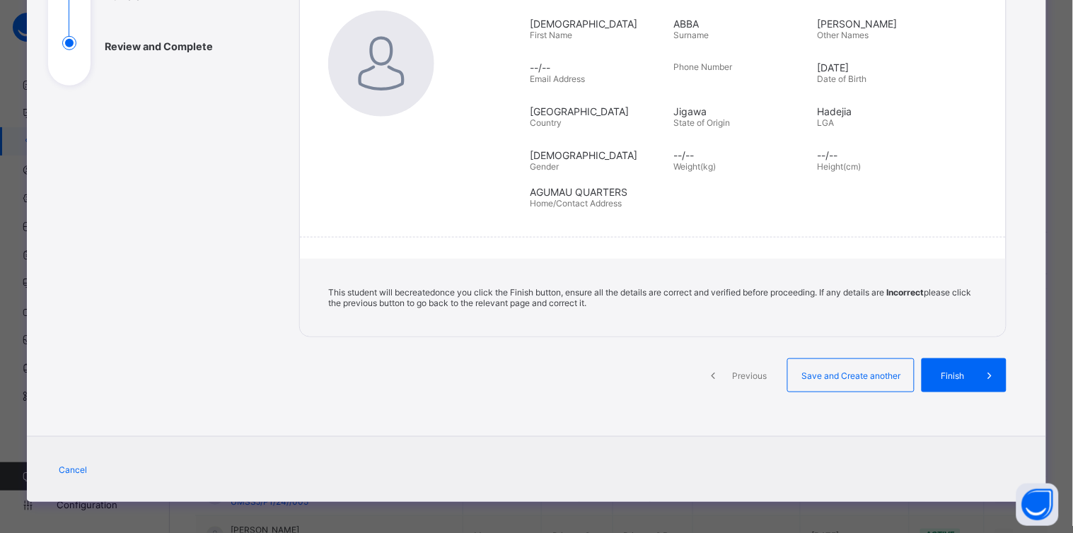
click at [943, 359] on div "Finish" at bounding box center [963, 375] width 85 height 34
click at [943, 359] on div "Finish" at bounding box center [958, 375] width 85 height 34
click at [957, 371] on span "Finish" at bounding box center [947, 376] width 40 height 11
